Goal: Book appointment/travel/reservation

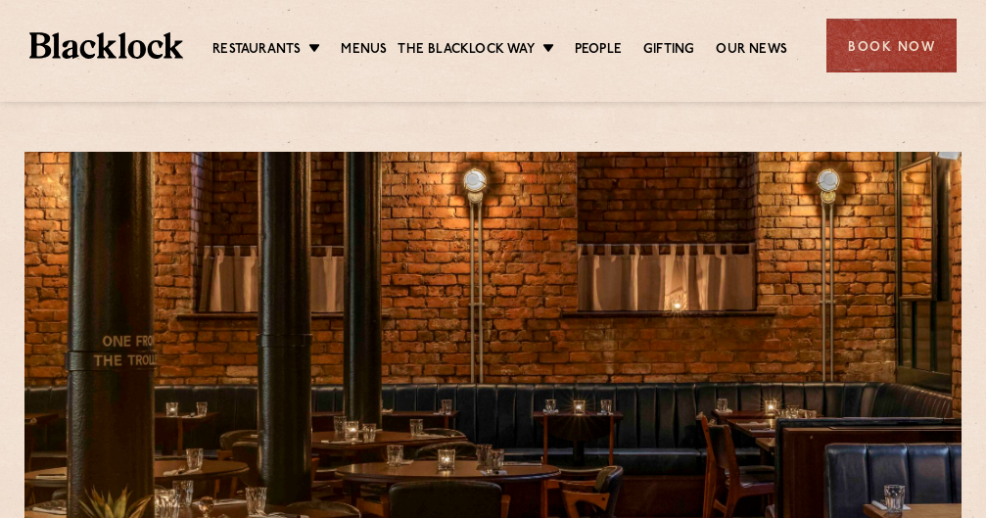
drag, startPoint x: 389, startPoint y: 35, endPoint x: 378, endPoint y: 35, distance: 10.8
click at [389, 35] on ul "Restaurants Soho City Shoreditch Covent Garden Canary Wharf Manchester Birmingh…" at bounding box center [500, 45] width 634 height 31
click at [361, 49] on link "Menus" at bounding box center [364, 51] width 46 height 22
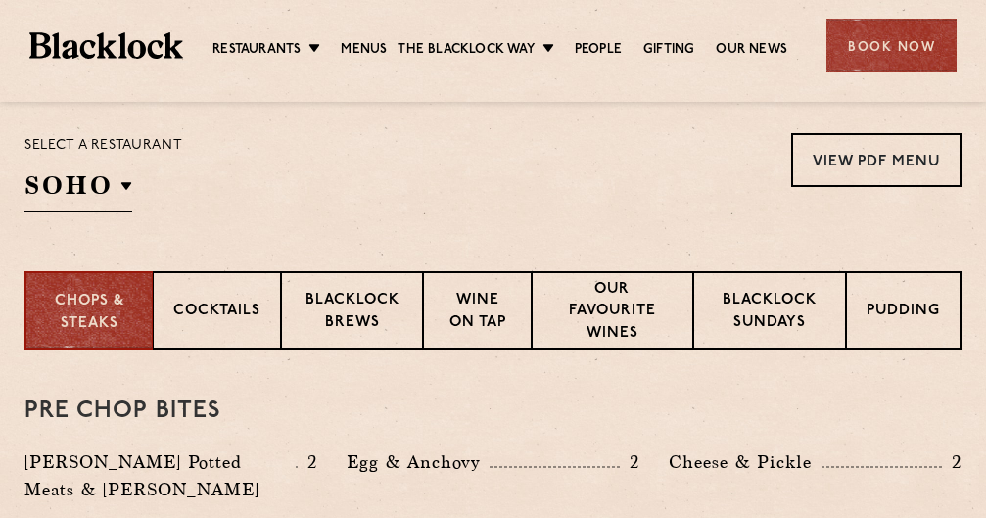
scroll to position [588, 0]
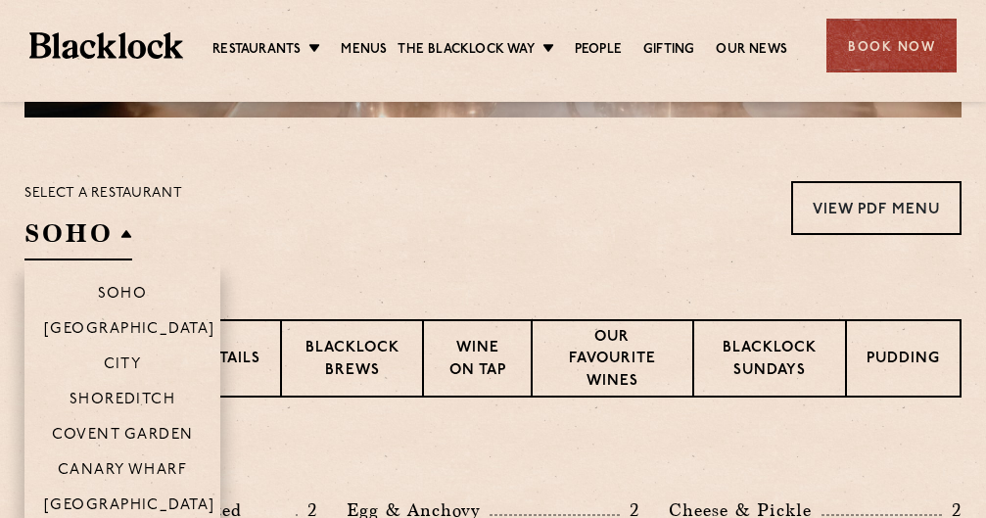
click at [83, 230] on h2 "SOHO" at bounding box center [78, 238] width 108 height 44
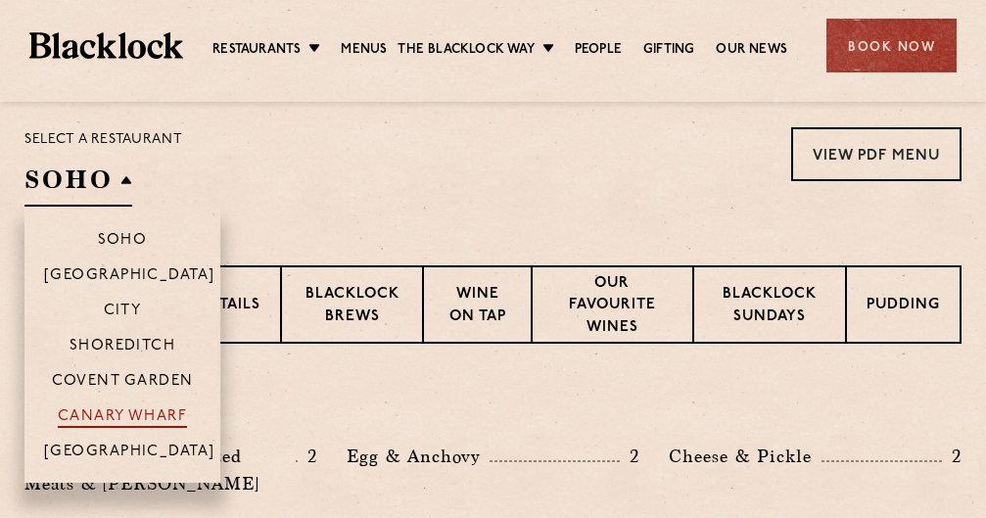
scroll to position [686, 0]
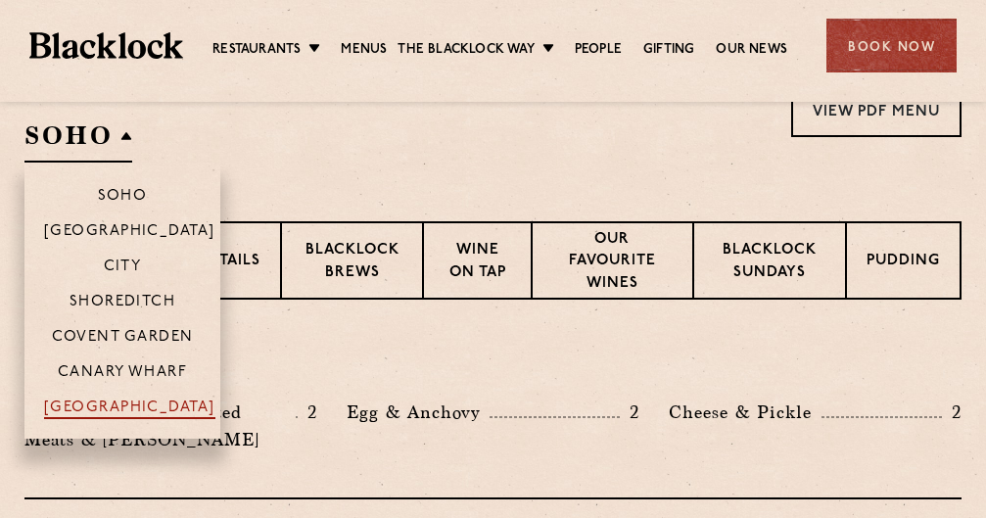
click at [147, 408] on p "[GEOGRAPHIC_DATA]" at bounding box center [129, 410] width 171 height 20
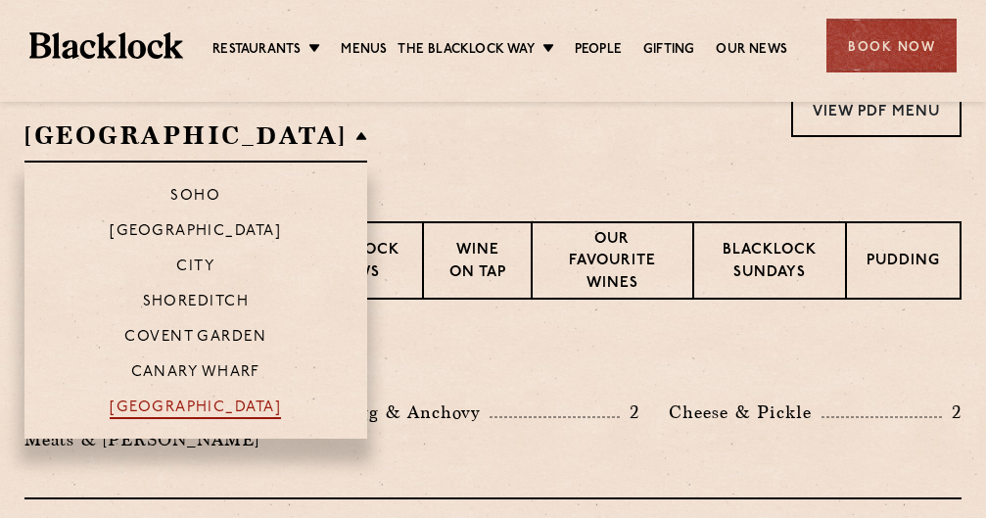
click at [185, 413] on p "[GEOGRAPHIC_DATA]" at bounding box center [195, 410] width 171 height 20
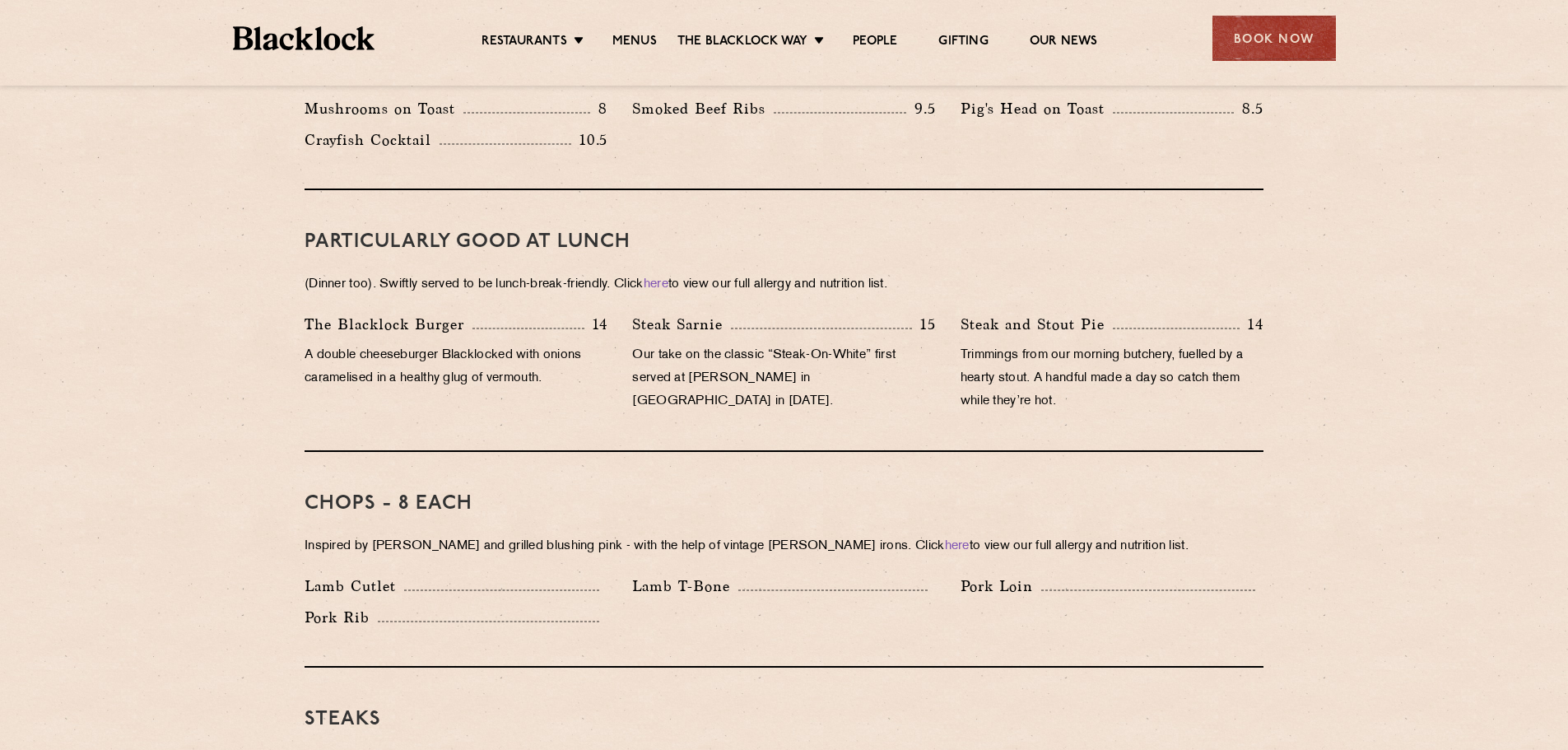
scroll to position [1071, 0]
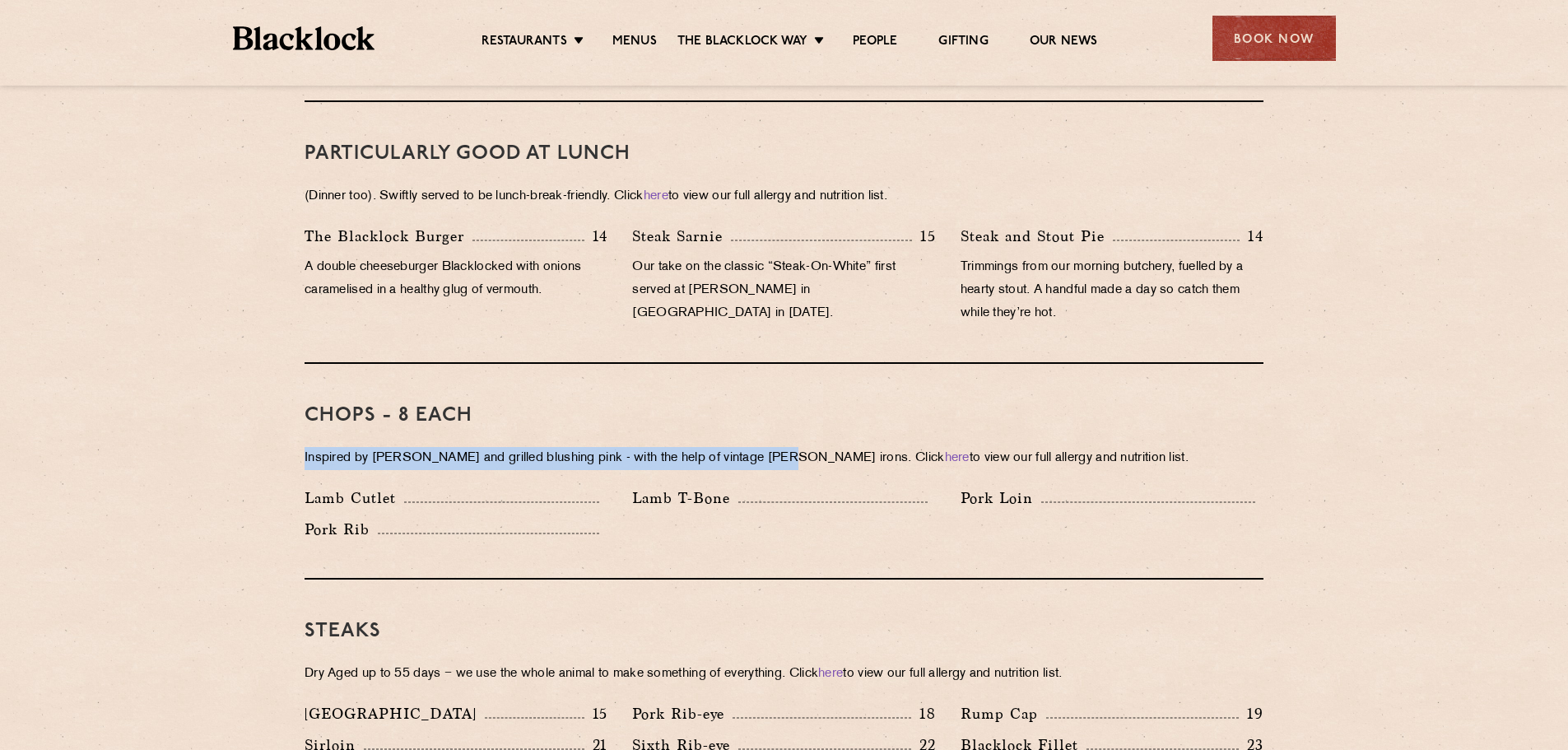
drag, startPoint x: 1316, startPoint y: 347, endPoint x: 777, endPoint y: 433, distance: 545.8
click at [709, 435] on p "Lamb T-Bone" at bounding box center [685, 498] width 106 height 23
click at [611, 435] on div "Lamb Cutlet" at bounding box center [456, 502] width 328 height 31
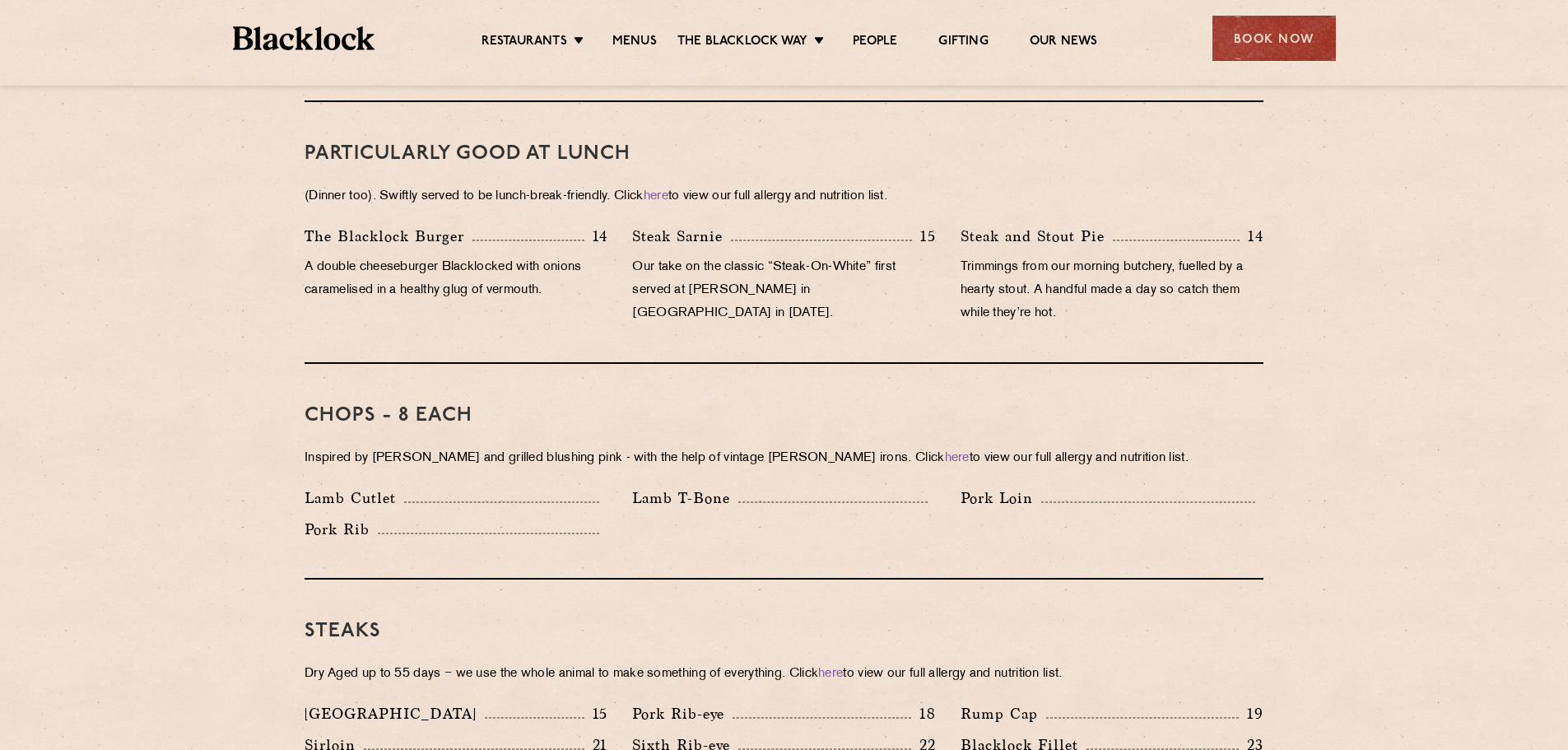
click at [510, 435] on div "Chops - 8 each Inspired by Joe Beef and grilled blushing pink - with the help o…" at bounding box center [783, 472] width 959 height 216
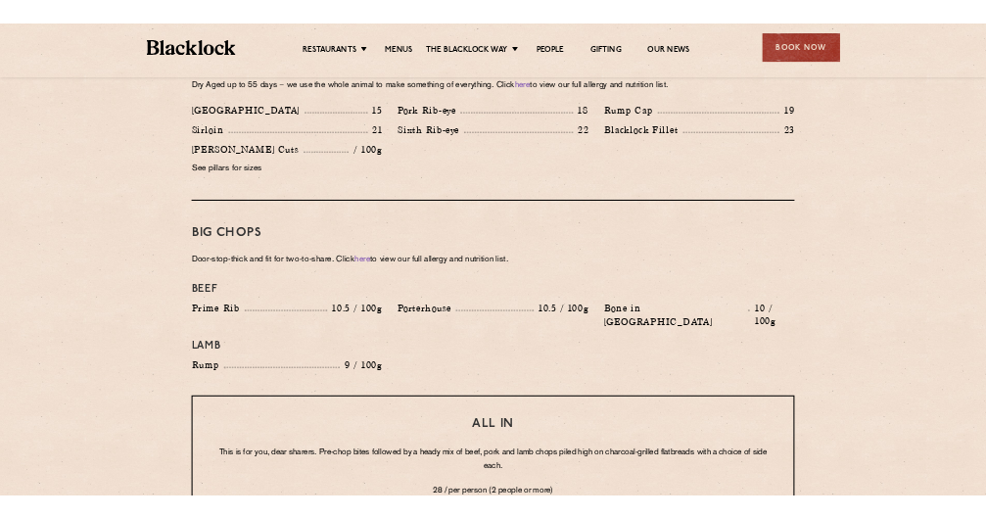
scroll to position [2014, 0]
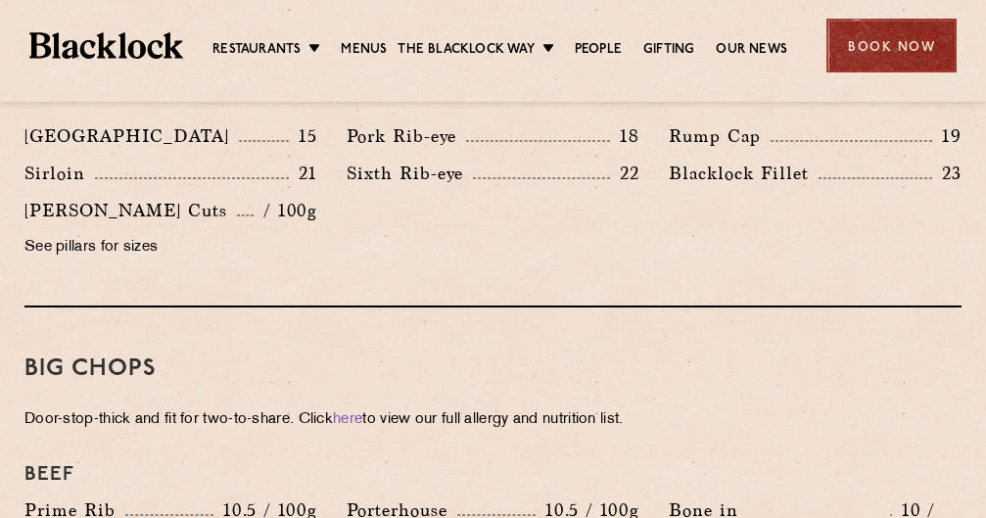
click at [877, 40] on div "Book Now" at bounding box center [892, 46] width 130 height 54
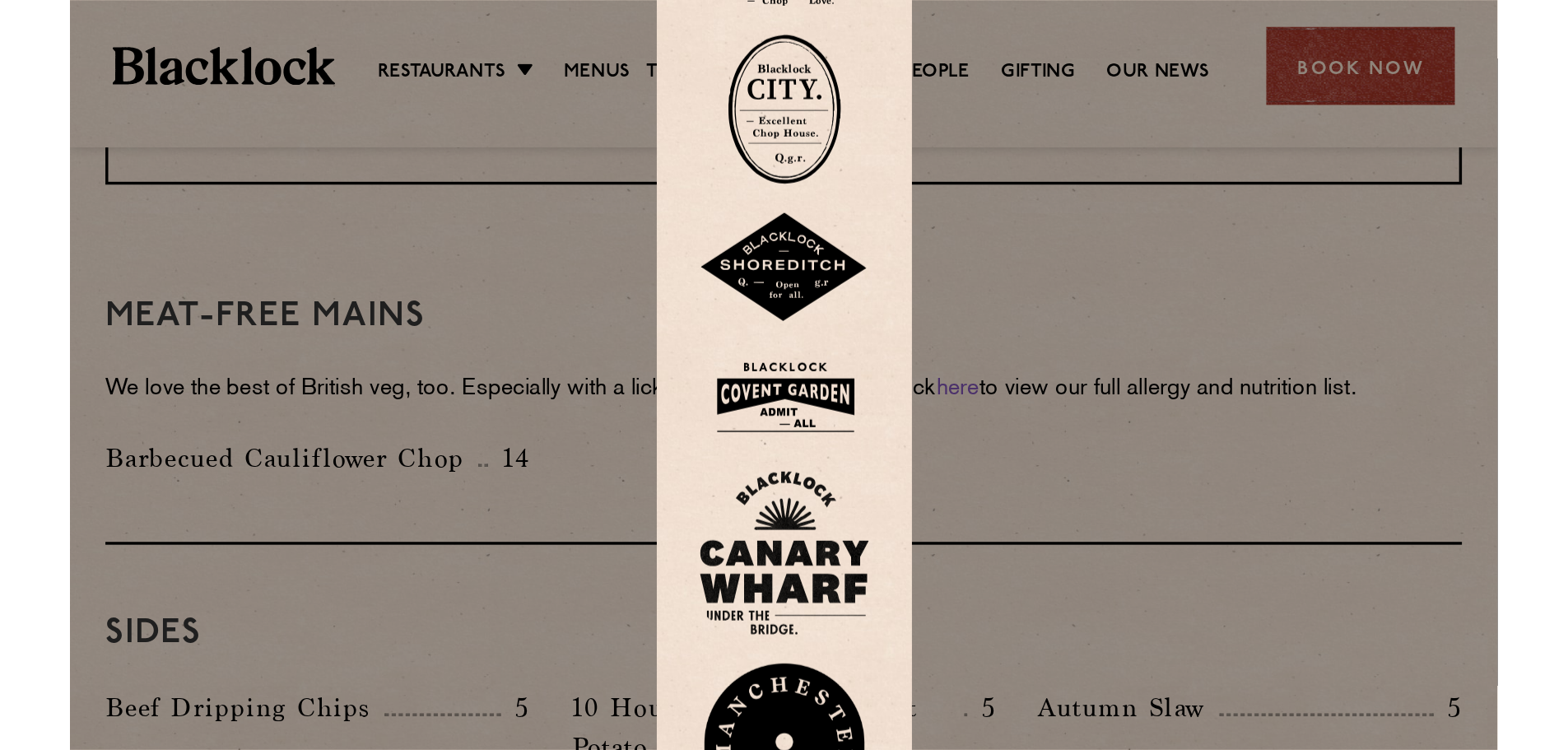
scroll to position [2284, 0]
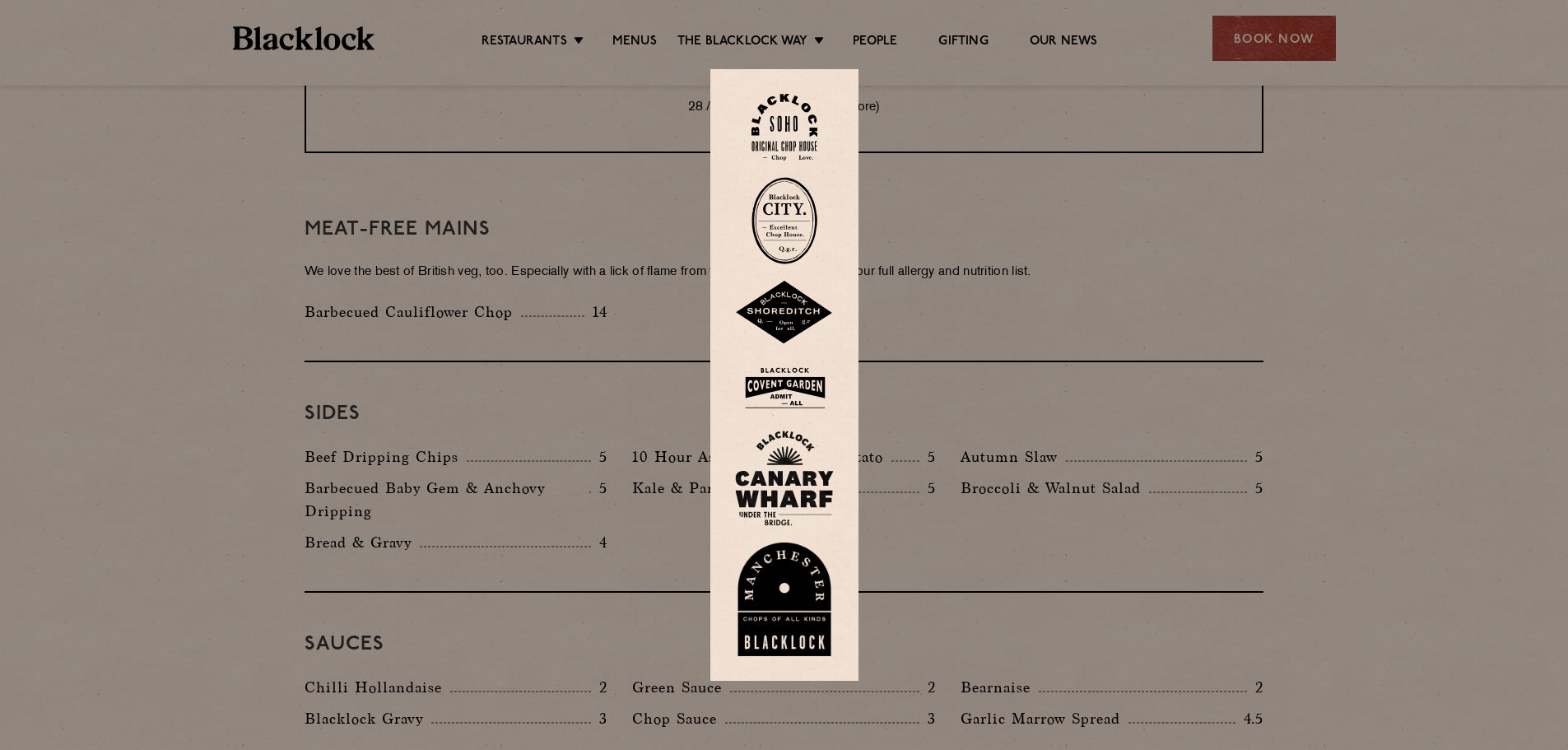
click at [774, 435] on img at bounding box center [785, 599] width 99 height 114
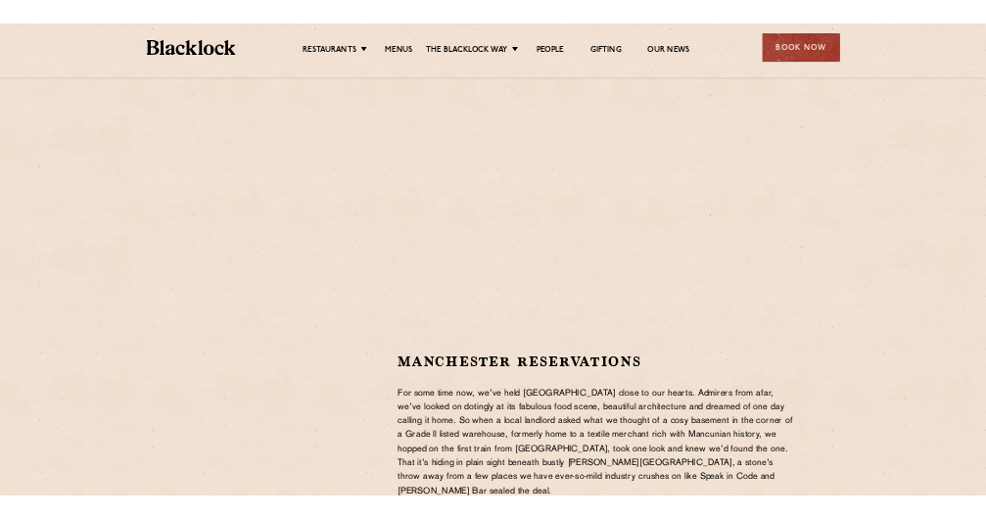
scroll to position [392, 0]
